Goal: Information Seeking & Learning: Get advice/opinions

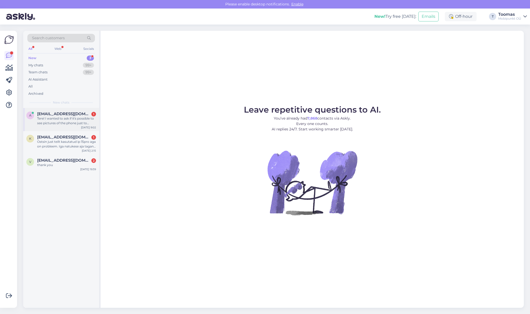
click at [89, 112] on div "[EMAIL_ADDRESS][DOMAIN_NAME] 1" at bounding box center [66, 113] width 59 height 5
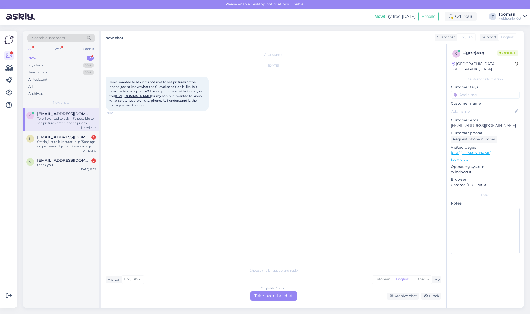
click at [151, 97] on link "[URL][DOMAIN_NAME]" at bounding box center [133, 96] width 36 height 4
click at [151, 95] on link "[URL][DOMAIN_NAME]" at bounding box center [133, 96] width 36 height 4
click at [201, 135] on div "Chat started [DATE] Tere! I wanted to ask if it's possible to see pictures of t…" at bounding box center [276, 154] width 340 height 211
